Goal: Task Accomplishment & Management: Manage account settings

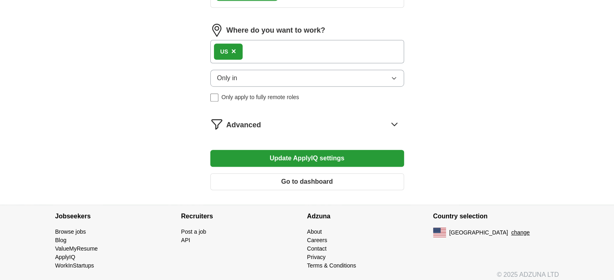
scroll to position [460, 0]
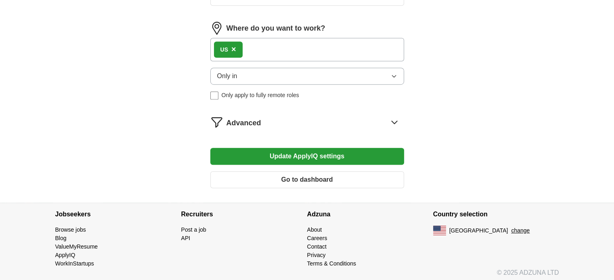
click at [278, 178] on button "Go to dashboard" at bounding box center [307, 179] width 194 height 17
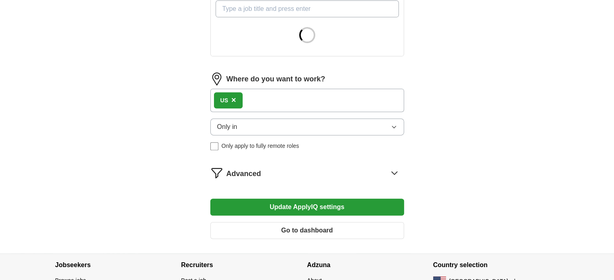
scroll to position [324, 0]
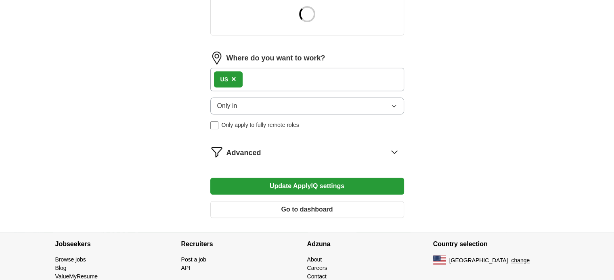
click at [307, 75] on div "US ×" at bounding box center [307, 79] width 194 height 23
click at [281, 102] on button "Only in" at bounding box center [307, 106] width 194 height 17
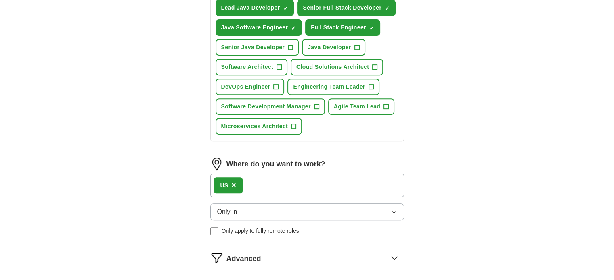
click at [286, 186] on div "US ×" at bounding box center [307, 185] width 194 height 23
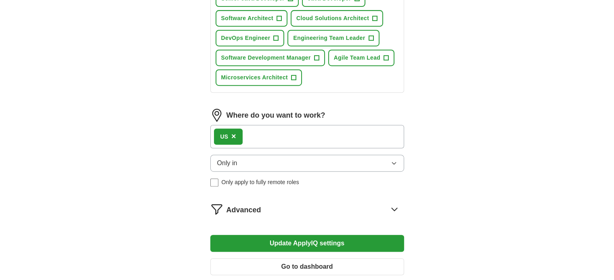
scroll to position [380, 0]
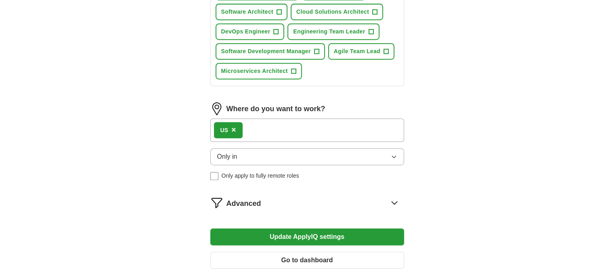
click at [394, 197] on icon at bounding box center [394, 203] width 13 height 13
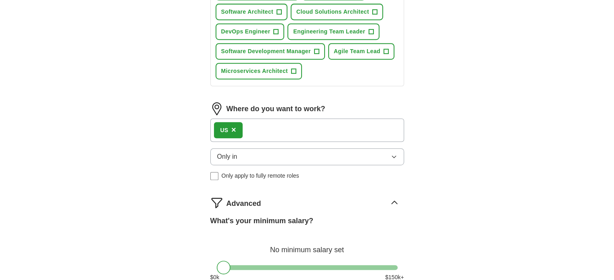
click at [303, 126] on div "US ×" at bounding box center [307, 130] width 194 height 23
click at [233, 127] on span "×" at bounding box center [233, 129] width 5 height 9
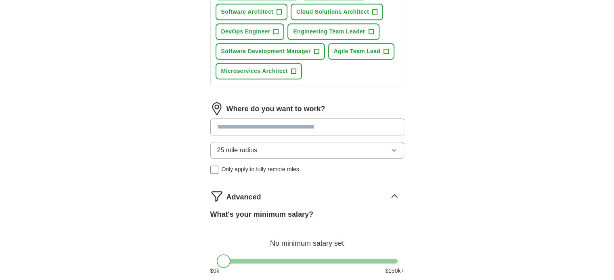
click at [249, 123] on input at bounding box center [307, 127] width 194 height 17
type input "*******"
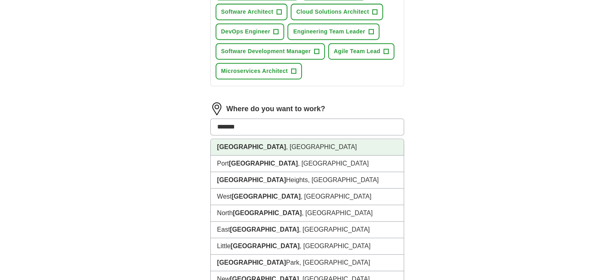
click at [246, 142] on li "[GEOGRAPHIC_DATA] , [GEOGRAPHIC_DATA]" at bounding box center [307, 147] width 193 height 17
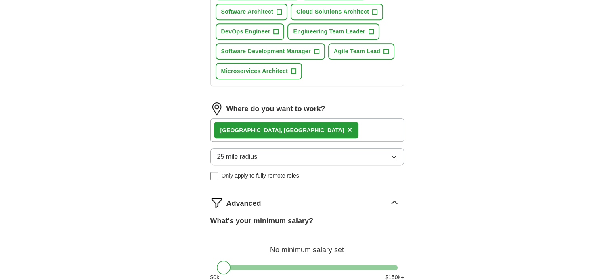
click at [244, 152] on span "25 mile radius" at bounding box center [237, 157] width 40 height 10
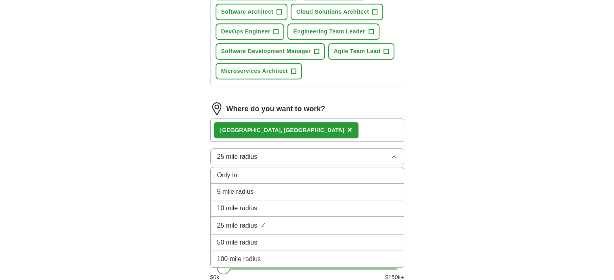
click at [241, 260] on span "100 mile radius" at bounding box center [239, 260] width 44 height 10
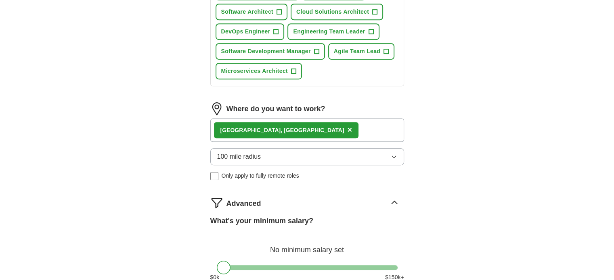
click at [241, 260] on div "What's your minimum salary? No minimum salary set $ 0 k $ 150 k+" at bounding box center [307, 252] width 194 height 73
click at [298, 133] on div "[GEOGRAPHIC_DATA] , [GEOGRAPHIC_DATA] ×" at bounding box center [307, 130] width 194 height 23
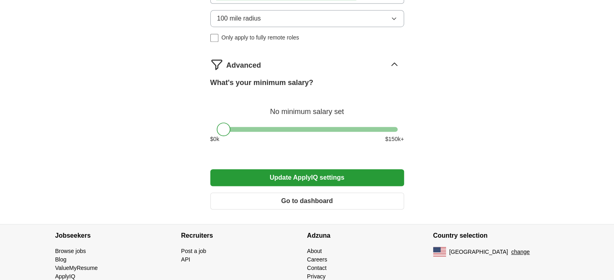
scroll to position [539, 0]
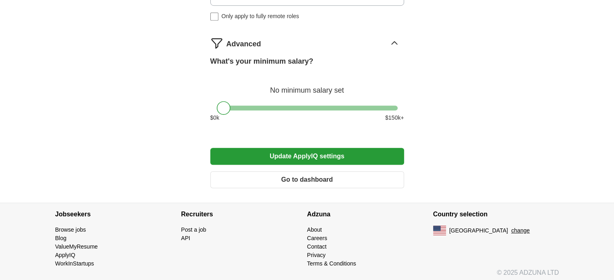
click at [292, 155] on button "Update ApplyIQ settings" at bounding box center [307, 156] width 194 height 17
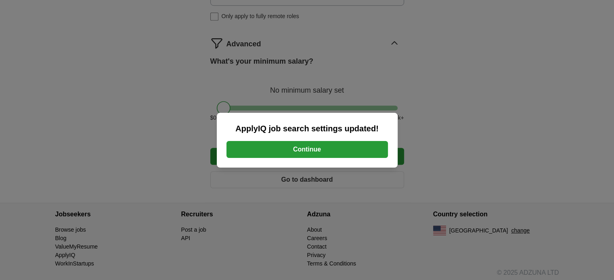
click at [305, 145] on button "Continue" at bounding box center [306, 149] width 161 height 17
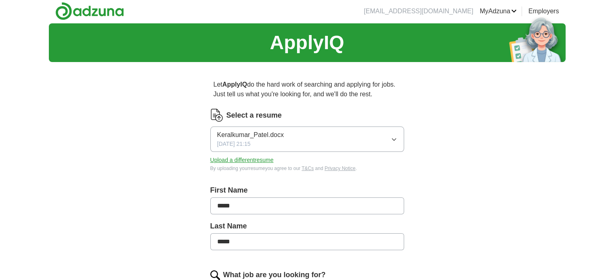
scroll to position [0, 0]
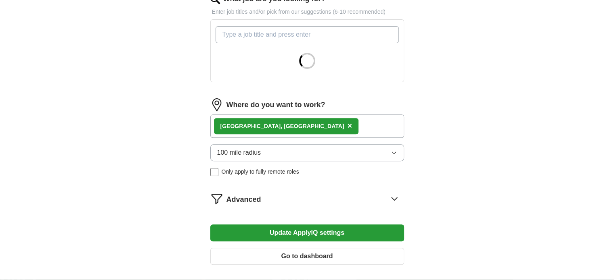
scroll to position [357, 0]
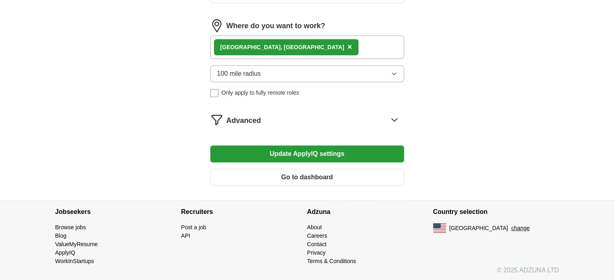
click at [347, 45] on button "×" at bounding box center [349, 47] width 5 height 12
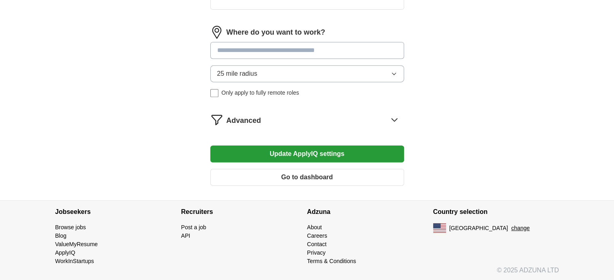
click at [255, 51] on input at bounding box center [307, 50] width 194 height 17
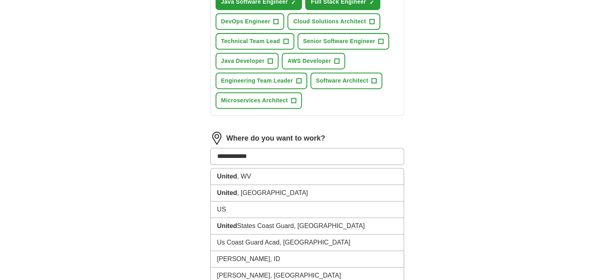
type input "**********"
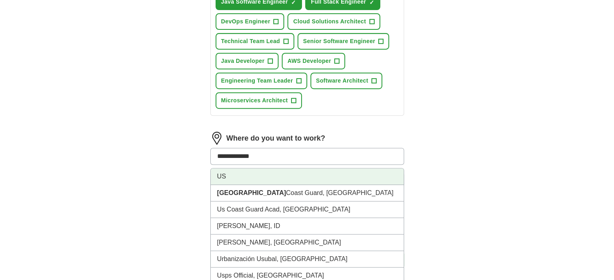
click at [223, 171] on li "US" at bounding box center [307, 177] width 193 height 17
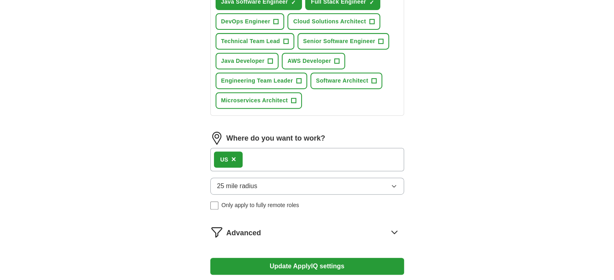
click at [304, 262] on button "Update ApplyIQ settings" at bounding box center [307, 266] width 194 height 17
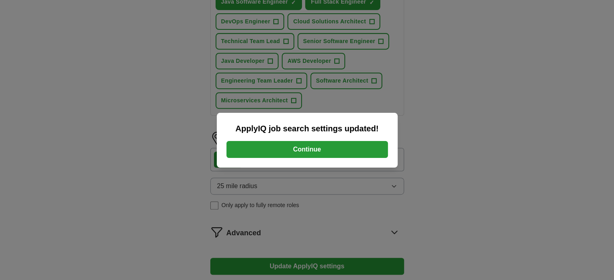
click at [336, 151] on button "Continue" at bounding box center [306, 149] width 161 height 17
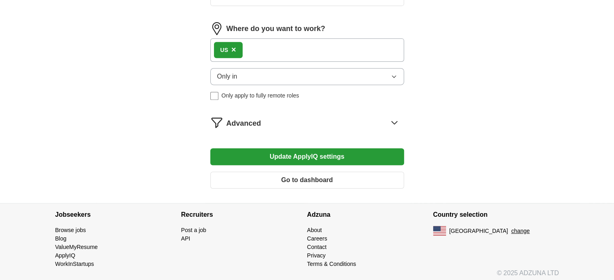
scroll to position [357, 0]
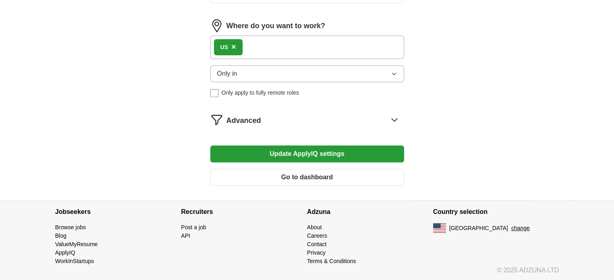
click at [314, 79] on button "Only in" at bounding box center [307, 73] width 194 height 17
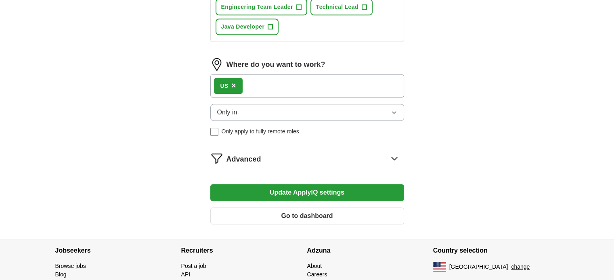
scroll to position [460, 0]
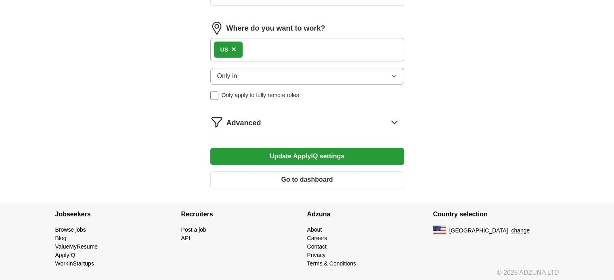
click at [314, 155] on button "Update ApplyIQ settings" at bounding box center [307, 156] width 194 height 17
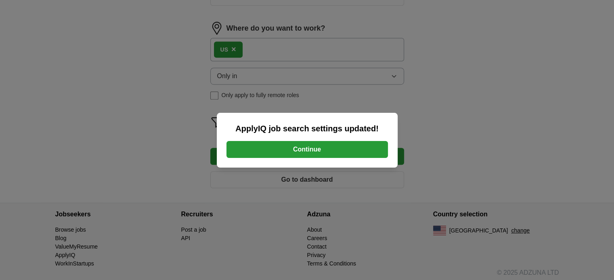
click at [305, 148] on button "Continue" at bounding box center [306, 149] width 161 height 17
